Goal: Task Accomplishment & Management: Manage account settings

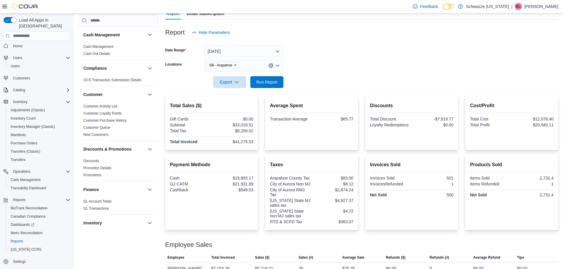
scroll to position [45, 0]
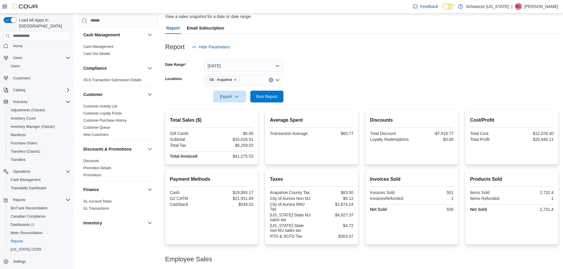
click at [261, 103] on div at bounding box center [361, 106] width 393 height 7
click at [262, 100] on span "Run Report" at bounding box center [267, 97] width 26 height 12
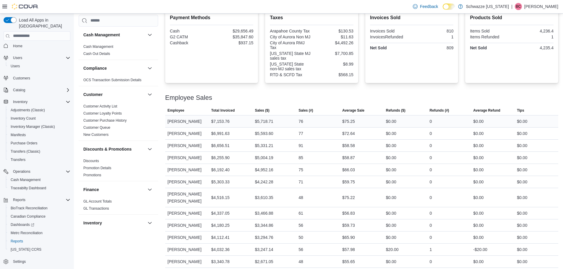
scroll to position [193, 0]
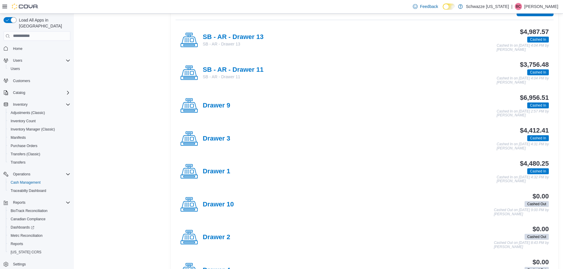
scroll to position [118, 0]
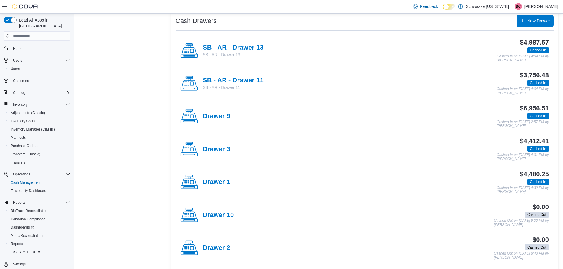
click at [216, 122] on div "Drawer 9" at bounding box center [205, 117] width 50 height 18
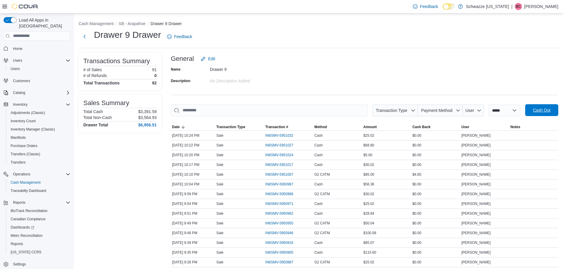
click at [536, 109] on span "Cash Out" at bounding box center [542, 110] width 26 height 12
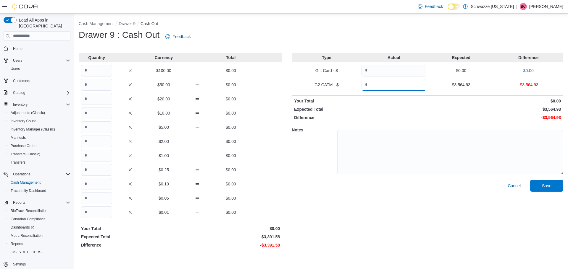
click at [404, 88] on input "Quantity" at bounding box center [393, 85] width 65 height 12
type input "*******"
click at [269, 134] on div "Quantity Currency Total $100.00 $0.00 $50.00 $0.00 $20.00 $0.00 $10.00 $0.00 $5…" at bounding box center [180, 152] width 203 height 198
click at [98, 68] on input "Quantity" at bounding box center [96, 71] width 31 height 12
type input "**"
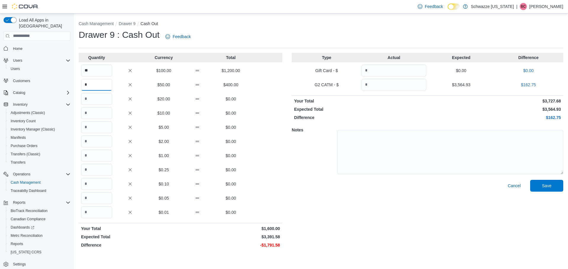
type input "*"
type input "**"
type input "*"
click at [337, 124] on div "Notes" at bounding box center [428, 151] width 272 height 57
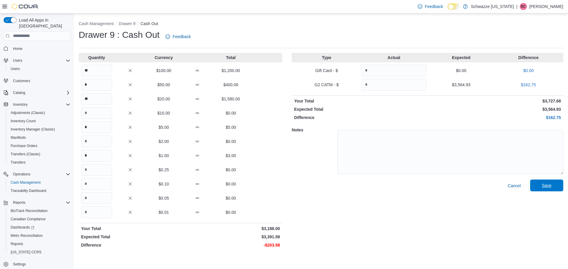
click at [553, 184] on span "Save" at bounding box center [547, 186] width 26 height 12
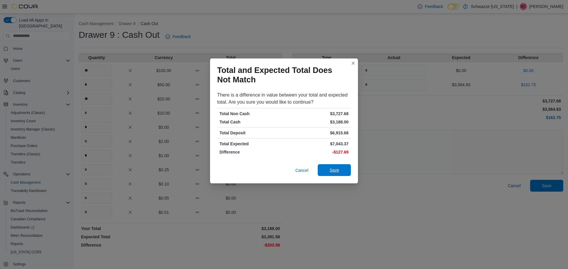
click at [348, 167] on button "Save" at bounding box center [334, 170] width 33 height 12
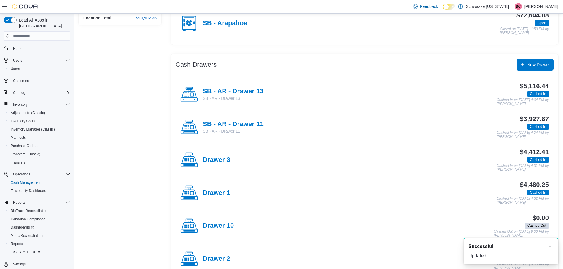
scroll to position [89, 0]
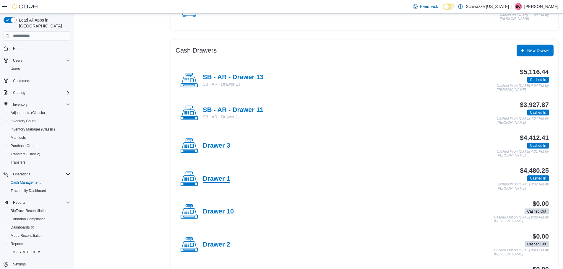
click at [214, 178] on h4 "Drawer 1" at bounding box center [217, 179] width 28 height 8
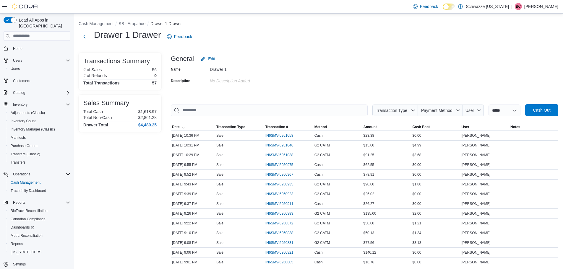
click at [541, 113] on span "Cash Out" at bounding box center [541, 110] width 17 height 6
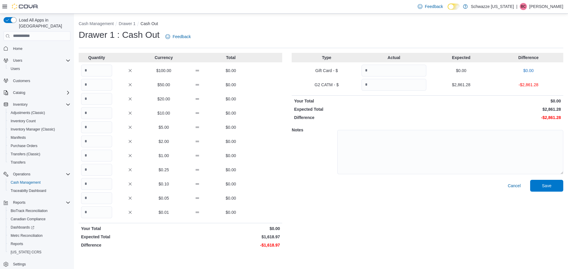
click at [93, 78] on div "Quantity Currency Total $100.00 $0.00 $50.00 $0.00 $20.00 $0.00 $10.00 $0.00 $5…" at bounding box center [180, 152] width 203 height 198
drag, startPoint x: 93, startPoint y: 75, endPoint x: 2, endPoint y: 122, distance: 102.5
click at [93, 75] on input "Quantity" at bounding box center [96, 71] width 31 height 12
type input "*"
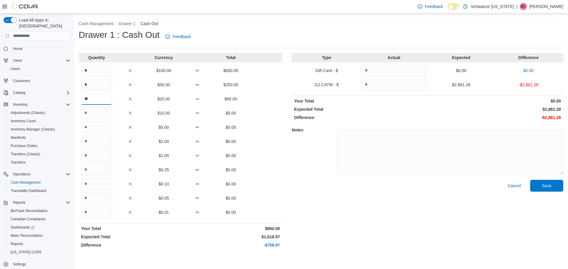
type input "**"
type input "*"
click at [386, 82] on input "Quantity" at bounding box center [393, 85] width 65 height 12
type input "*******"
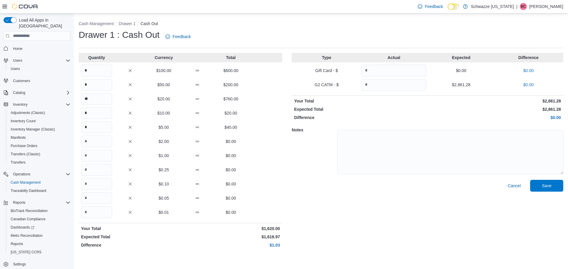
click at [520, 115] on p "$0.00" at bounding box center [495, 118] width 132 height 6
click at [537, 190] on span "Save" at bounding box center [547, 186] width 26 height 12
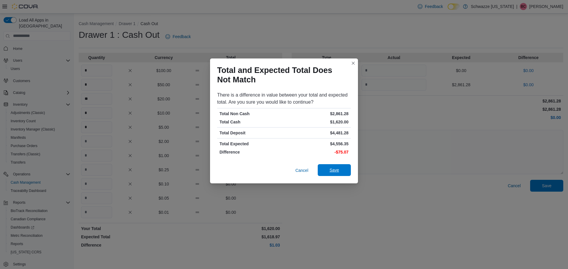
click at [341, 172] on span "Save" at bounding box center [334, 170] width 26 height 12
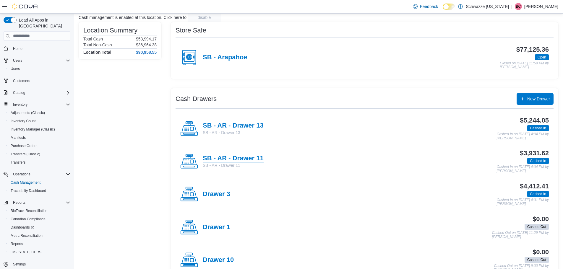
scroll to position [30, 0]
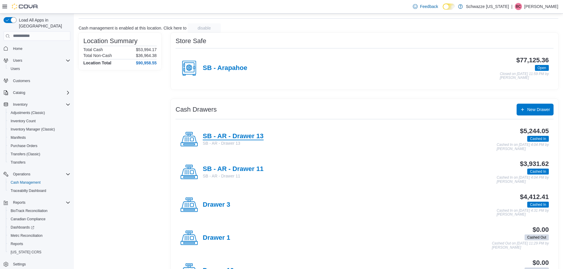
click at [236, 139] on h4 "SB - AR - Drawer 13" at bounding box center [233, 137] width 61 height 8
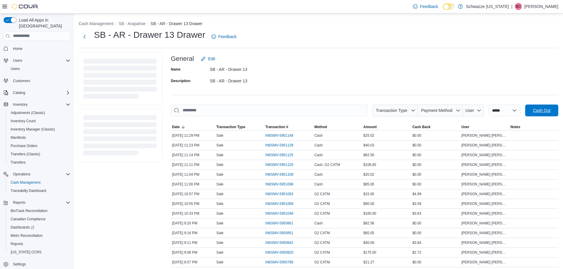
click at [551, 113] on span "Cash Out" at bounding box center [541, 111] width 17 height 6
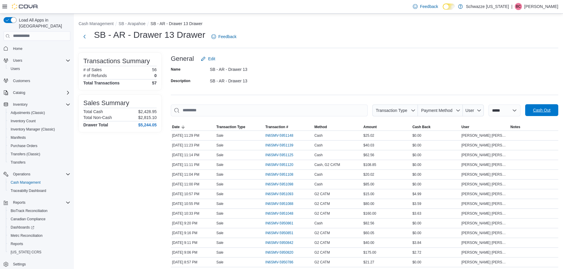
click at [541, 112] on span "Cash Out" at bounding box center [541, 110] width 17 height 6
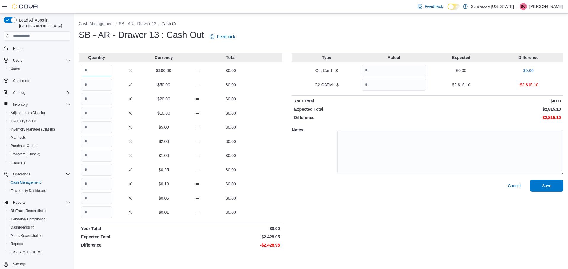
click at [104, 73] on input "Quantity" at bounding box center [96, 71] width 31 height 12
type input "*"
type input "**"
type input "*"
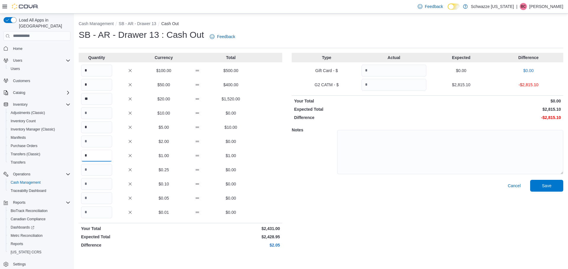
type input "*"
click at [377, 84] on input "Quantity" at bounding box center [393, 85] width 65 height 12
type input "*******"
click at [476, 98] on p "$2,850.56" at bounding box center [495, 101] width 132 height 6
click at [542, 185] on span "Save" at bounding box center [546, 186] width 9 height 6
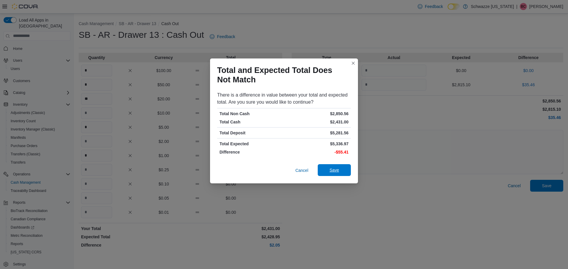
click at [349, 170] on button "Save" at bounding box center [334, 170] width 33 height 12
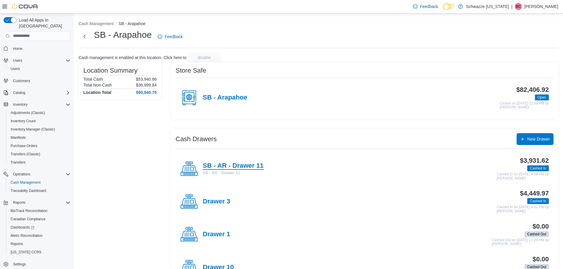
click at [236, 166] on h4 "SB - AR - Drawer 11" at bounding box center [233, 166] width 61 height 8
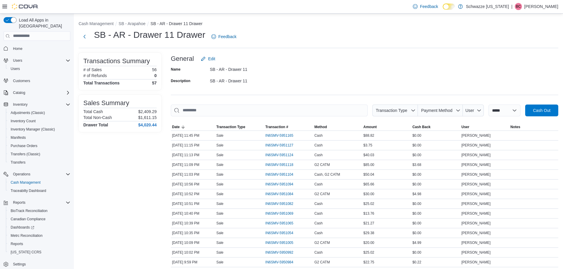
click at [296, 46] on div "SB - AR - Drawer 11 Drawer Feedback" at bounding box center [319, 38] width 480 height 19
click at [531, 110] on button "Cash Out" at bounding box center [542, 110] width 33 height 12
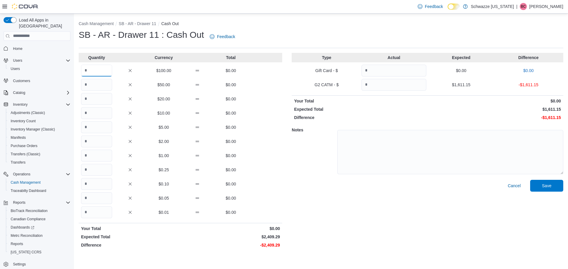
click at [91, 66] on input "Quantity" at bounding box center [96, 71] width 31 height 12
type input "*"
type input "**"
click at [391, 84] on input "Quantity" at bounding box center [393, 85] width 65 height 12
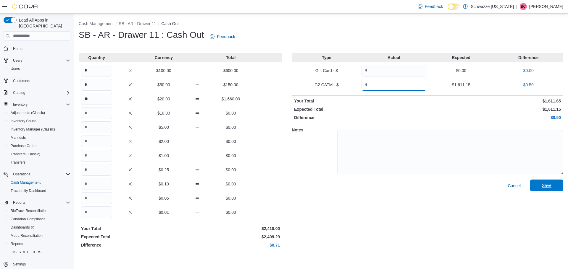
type input "*******"
click at [547, 183] on span "Save" at bounding box center [546, 186] width 9 height 6
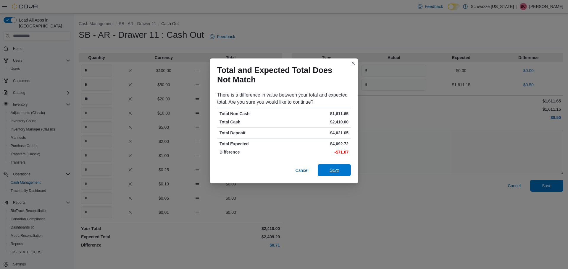
click at [332, 166] on span "Save" at bounding box center [334, 170] width 26 height 12
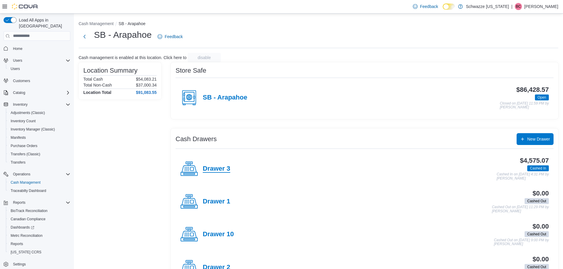
click at [206, 169] on h4 "Drawer 3" at bounding box center [217, 169] width 28 height 8
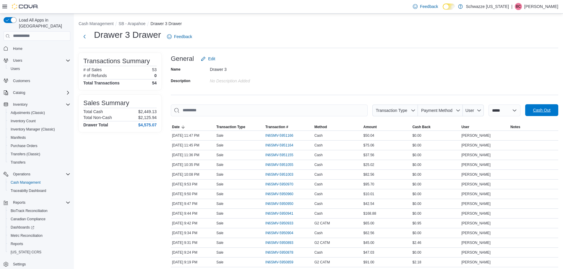
click at [545, 114] on span "Cash Out" at bounding box center [542, 110] width 26 height 12
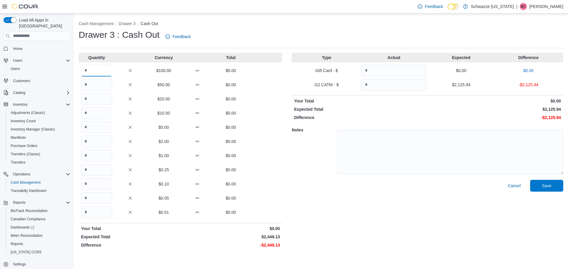
click at [94, 71] on input "Quantity" at bounding box center [96, 71] width 31 height 12
type input "*"
type input "**"
click at [387, 89] on input "Quantity" at bounding box center [393, 85] width 65 height 12
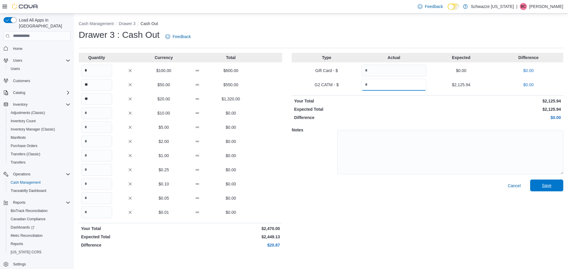
type input "*******"
click at [542, 187] on span "Save" at bounding box center [547, 186] width 26 height 12
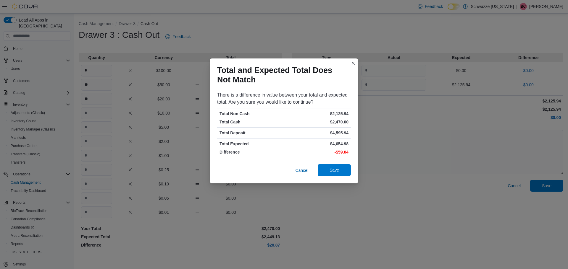
click at [338, 173] on span "Save" at bounding box center [333, 170] width 9 height 6
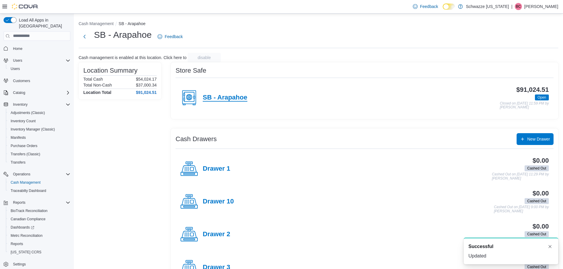
click at [215, 98] on h4 "SB - Arapahoe" at bounding box center [225, 98] width 45 height 8
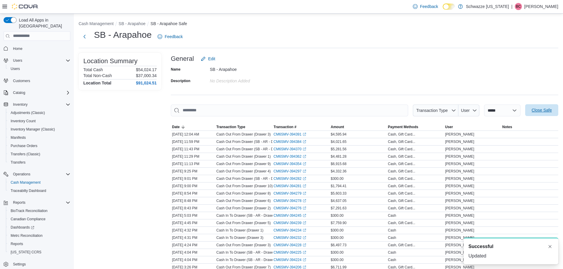
click at [544, 112] on span "Close Safe" at bounding box center [542, 110] width 20 height 6
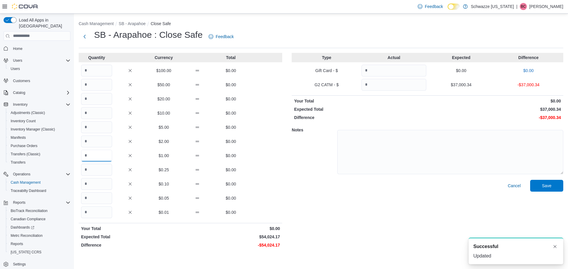
click at [96, 158] on input "Quantity" at bounding box center [96, 156] width 31 height 12
type input "*****"
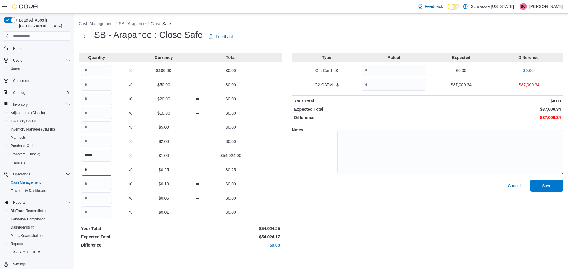
type input "*"
click at [106, 164] on input "*" at bounding box center [96, 170] width 31 height 12
type input "*"
click at [105, 178] on div "Quantity Currency Total $100.00 $0.00 $50.00 $0.00 $20.00 $0.00 $10.00 $0.00 $5…" at bounding box center [180, 152] width 203 height 198
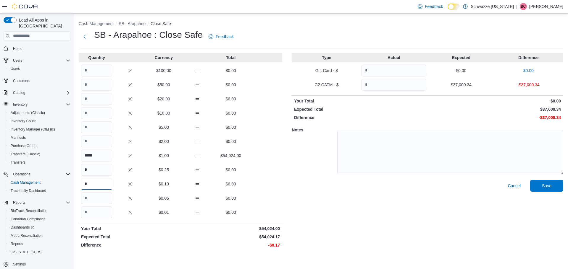
click at [99, 186] on input "*" at bounding box center [96, 184] width 31 height 12
type input "*"
click at [96, 185] on input "*" at bounding box center [96, 184] width 31 height 12
type input "*"
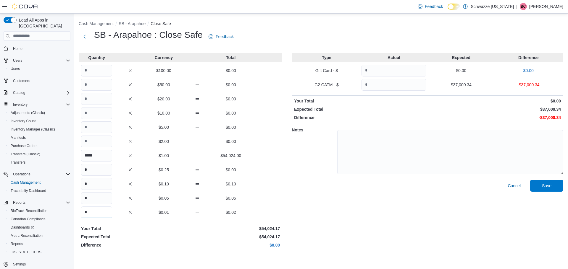
type input "*"
click at [411, 86] on input "Quantity" at bounding box center [393, 85] width 65 height 12
type input "********"
click at [544, 188] on span "Save" at bounding box center [546, 186] width 9 height 6
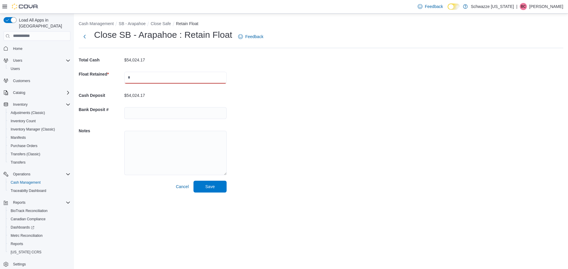
click at [132, 80] on input "text" at bounding box center [175, 78] width 102 height 12
type input "*****"
click at [205, 188] on span "Save" at bounding box center [210, 187] width 26 height 12
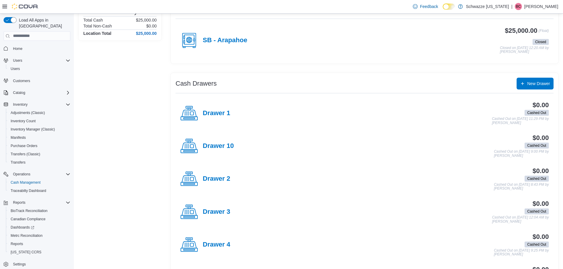
scroll to position [30, 0]
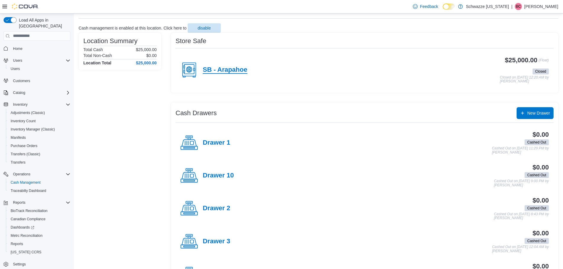
click at [219, 71] on h4 "SB - Arapahoe" at bounding box center [225, 70] width 45 height 8
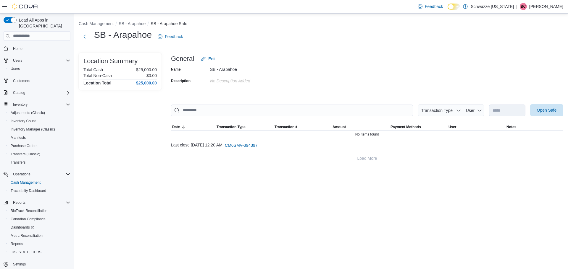
click at [542, 115] on span "Open Safe" at bounding box center [547, 110] width 26 height 12
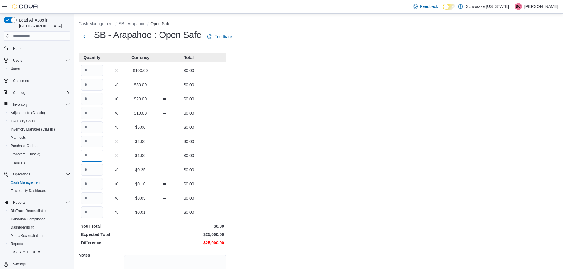
click at [97, 160] on input "Quantity" at bounding box center [92, 156] width 22 height 12
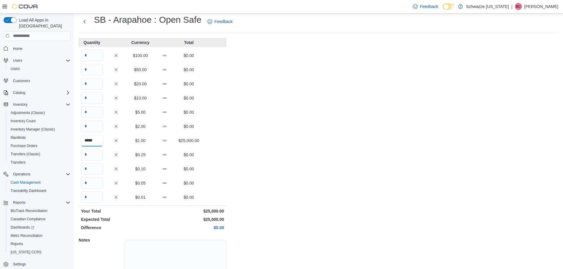
scroll to position [53, 0]
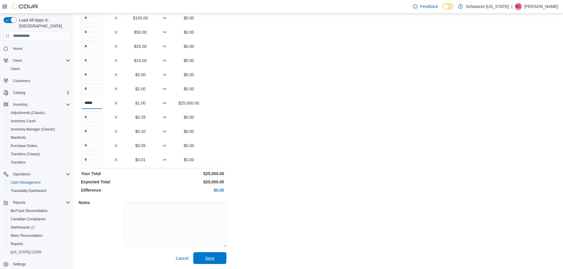
type input "*****"
click at [203, 254] on span "Save" at bounding box center [210, 259] width 26 height 12
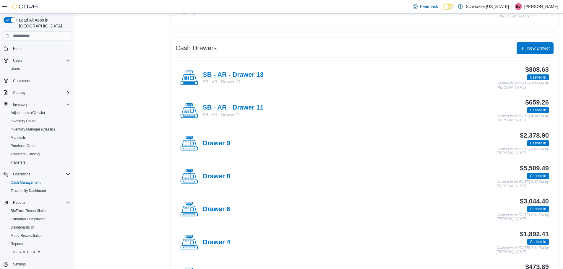
scroll to position [89, 0]
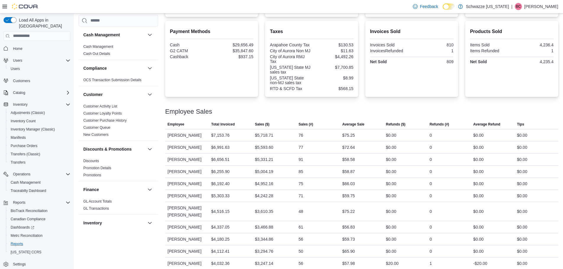
scroll to position [3, 0]
click at [19, 239] on span "Reports" at bounding box center [17, 241] width 12 height 5
click at [17, 239] on span "Reports" at bounding box center [17, 241] width 12 height 5
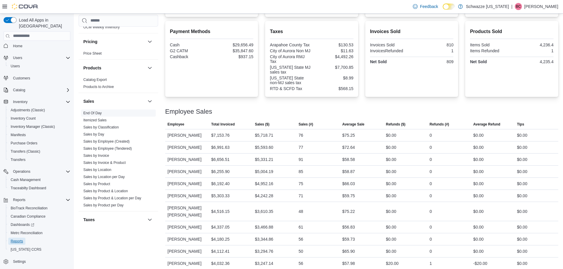
scroll to position [384, 0]
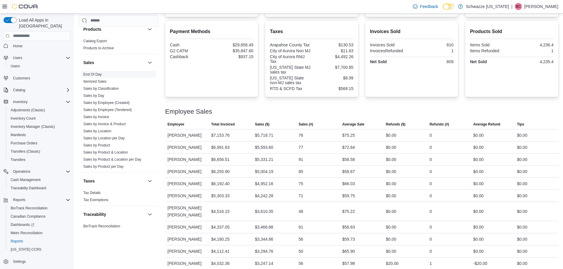
click at [98, 74] on link "End Of Day" at bounding box center [92, 74] width 18 height 4
click at [98, 73] on link "End Of Day" at bounding box center [92, 74] width 18 height 4
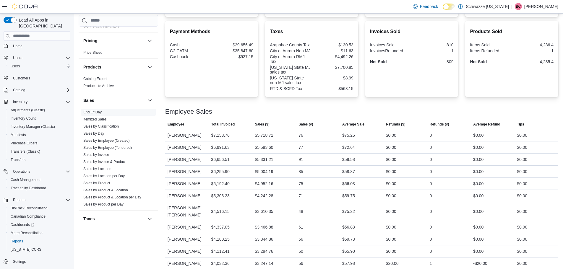
scroll to position [266, 0]
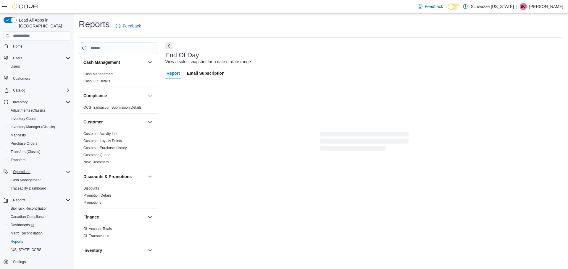
scroll to position [3, 0]
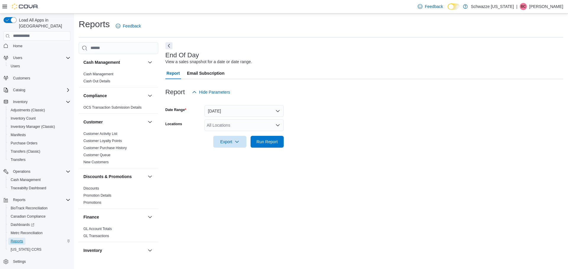
click at [20, 239] on span "Reports" at bounding box center [17, 241] width 12 height 5
click at [219, 122] on div "All Locations" at bounding box center [243, 125] width 79 height 12
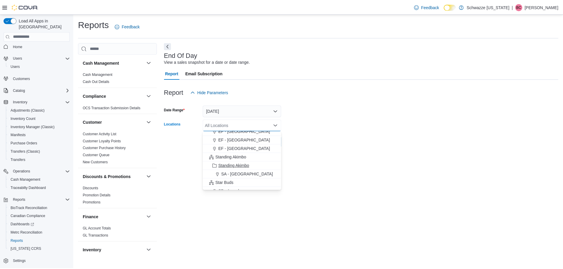
scroll to position [59, 0]
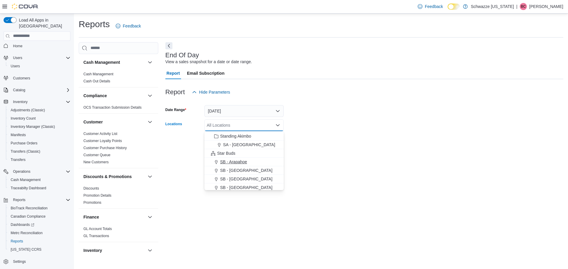
click at [234, 161] on span "SB - Arapahoe" at bounding box center [233, 162] width 27 height 6
click at [350, 129] on form "Date Range [DATE] Locations SB - [GEOGRAPHIC_DATA] Combo box. Selected. SB - [G…" at bounding box center [364, 123] width 398 height 50
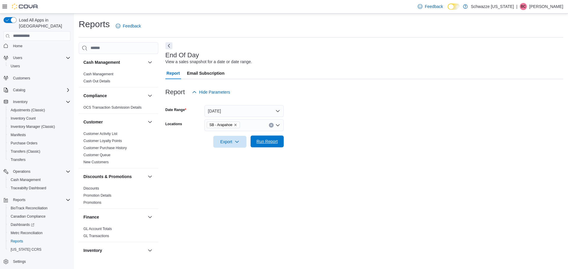
click at [266, 138] on span "Run Report" at bounding box center [267, 142] width 26 height 12
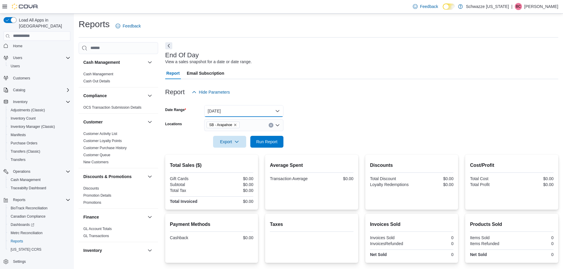
click at [248, 108] on button "[DATE]" at bounding box center [243, 111] width 79 height 12
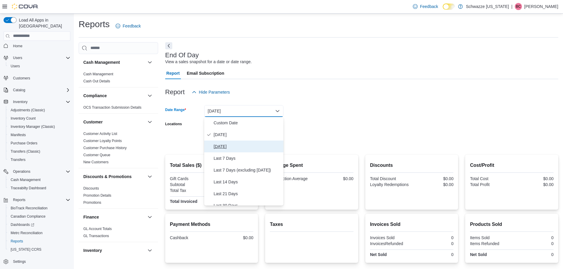
click at [232, 145] on span "[DATE]" at bounding box center [247, 146] width 67 height 7
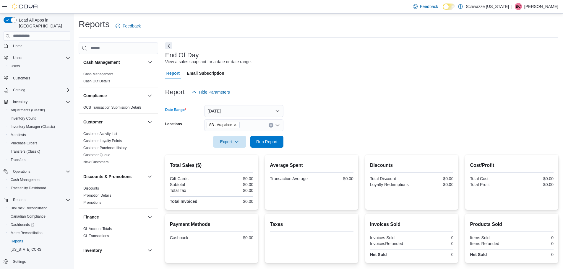
click at [275, 149] on div at bounding box center [361, 151] width 393 height 7
click at [272, 142] on span "Run Report" at bounding box center [266, 142] width 21 height 6
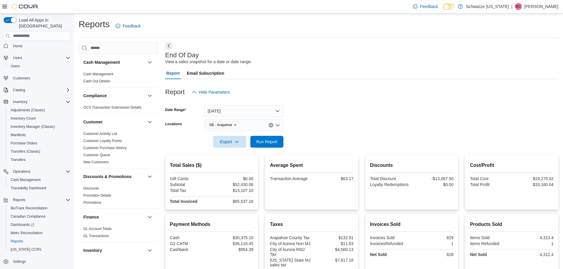
click at [237, 202] on div "$65,537.16" at bounding box center [233, 201] width 41 height 5
copy div "$65,537.16"
